Goal: Task Accomplishment & Management: Manage account settings

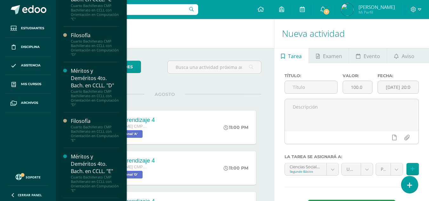
scroll to position [318, 0]
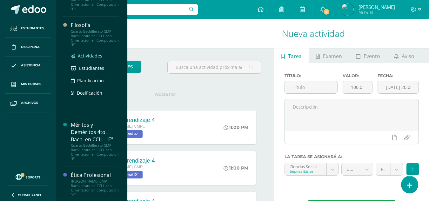
click at [89, 53] on span "Actividades" at bounding box center [90, 56] width 24 height 6
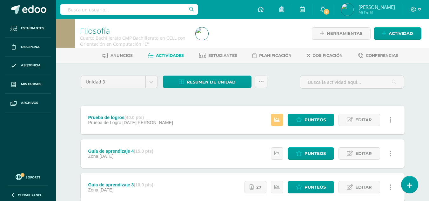
click at [276, 80] on div "Unidad 3 Unidad 1 Unidad 2 Unidad 3 Unidad 4 Resumen de unidad Descargar como H…" at bounding box center [242, 85] width 329 height 18
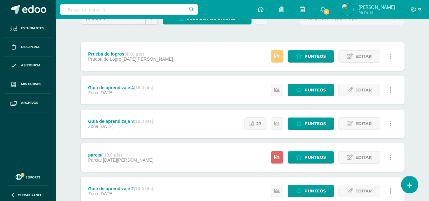
scroll to position [127, 0]
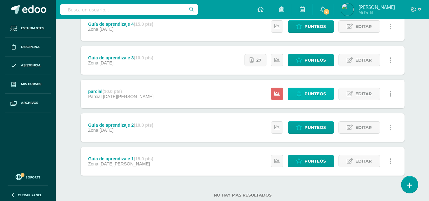
click at [313, 92] on span "Punteos" at bounding box center [315, 94] width 21 height 12
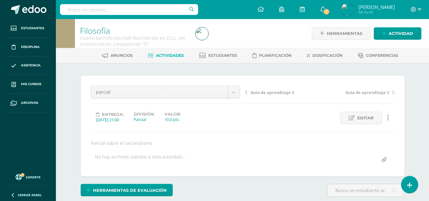
scroll to position [0, 0]
click at [272, 90] on span "Guia de aprendizaje 3" at bounding box center [273, 92] width 44 height 6
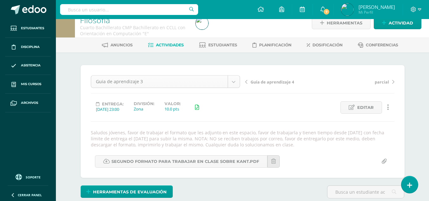
click at [232, 81] on body "Estudiantes Disciplina Asistencia Mis cursos Archivos Soporte Centro de ayuda Ú…" at bounding box center [214, 125] width 429 height 270
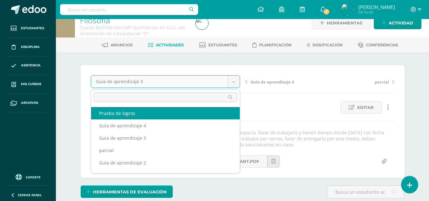
select select "/dashboard/teacher/grade-activity/176526/"
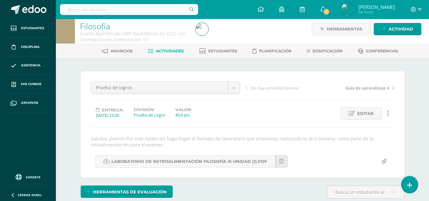
scroll to position [4, 0]
click at [260, 68] on div "¿Estás seguro que quieres eliminar esta actividad? Esto borrará la actividad y …" at bounding box center [243, 158] width 350 height 201
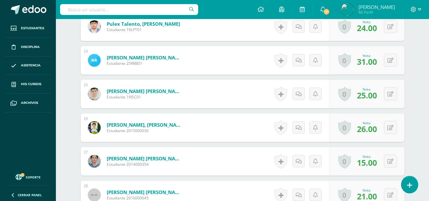
scroll to position [1076, 0]
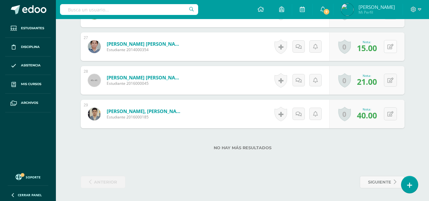
click at [388, 46] on button at bounding box center [390, 46] width 13 height 13
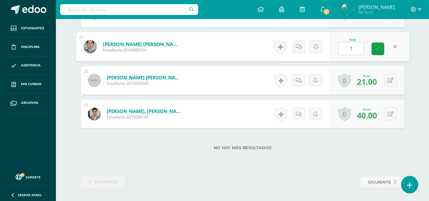
type input "17"
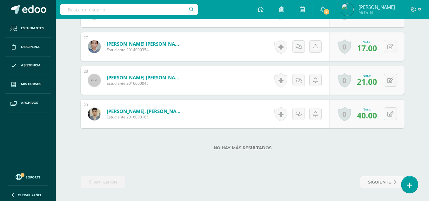
click at [297, 154] on div "No hay más resultados" at bounding box center [243, 143] width 324 height 30
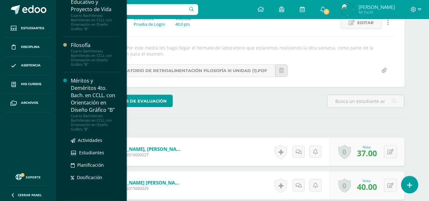
scroll to position [815, 0]
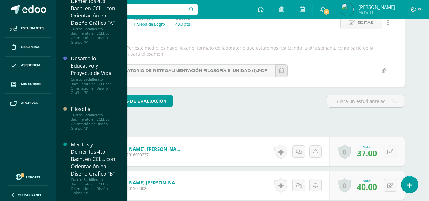
click at [88, 163] on div "Méritos y Deméritos 4to. Bach. en CCLL. con Orientación en Diseño Gráfico "B"" at bounding box center [95, 159] width 48 height 37
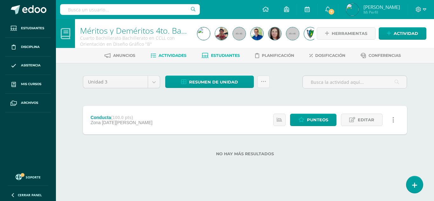
click at [229, 54] on span "Estudiantes" at bounding box center [225, 55] width 29 height 5
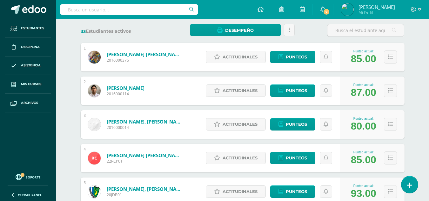
scroll to position [318, 0]
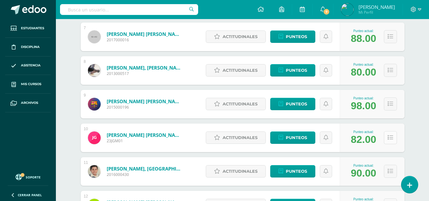
click at [388, 137] on icon at bounding box center [390, 137] width 5 height 5
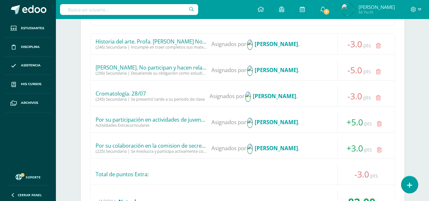
scroll to position [572, 0]
